Goal: Register for event/course

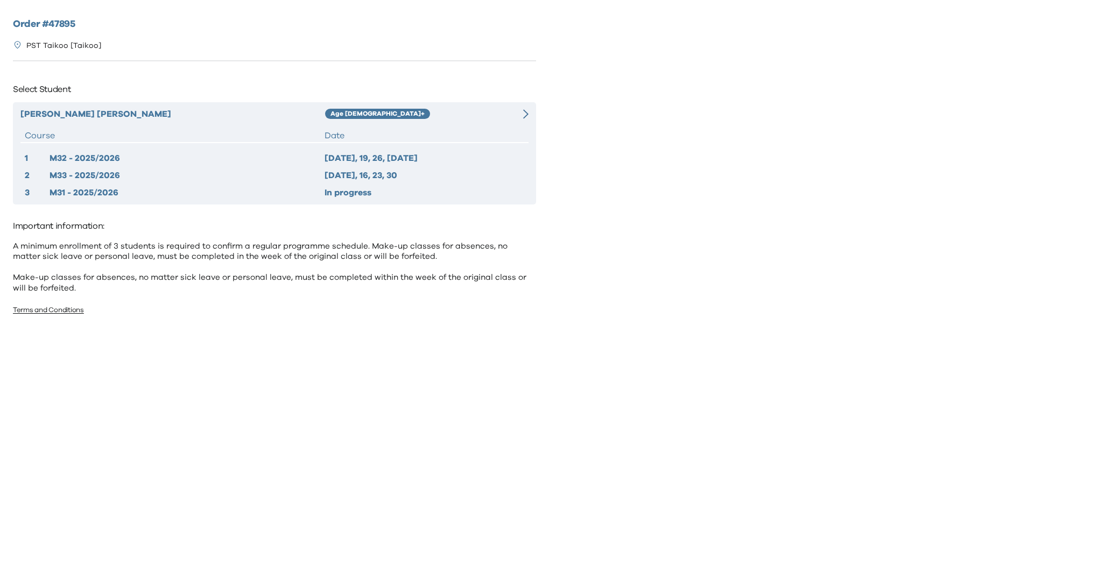
click at [468, 113] on div "Age [DEMOGRAPHIC_DATA]+" at bounding box center [414, 114] width 178 height 13
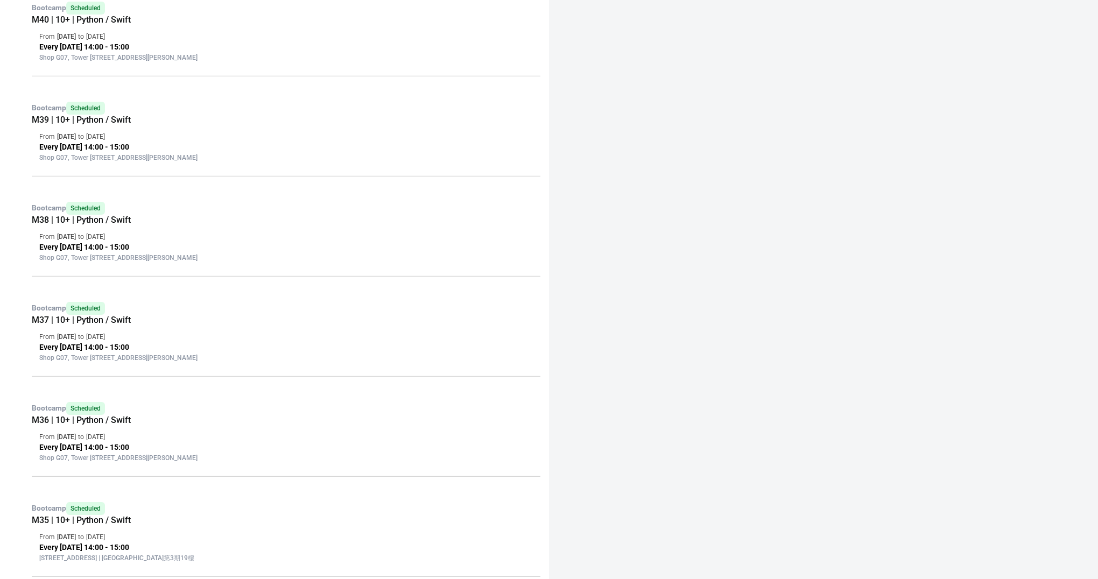
scroll to position [889, 0]
